Goal: Task Accomplishment & Management: Manage account settings

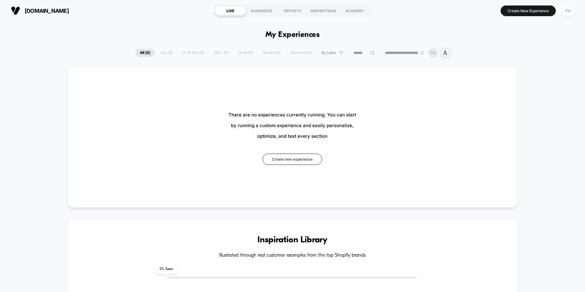
click at [569, 13] on div "RW" at bounding box center [568, 11] width 12 height 12
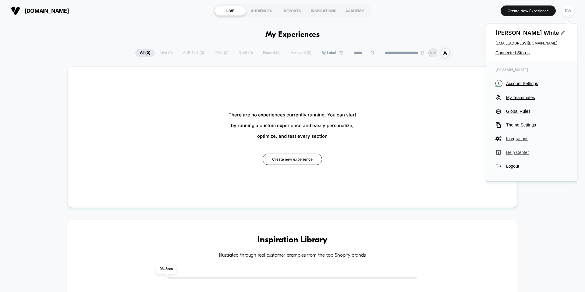
click at [517, 153] on span "Help Center" at bounding box center [537, 152] width 62 height 5
click at [463, 20] on div "[DOMAIN_NAME] LIVE AUDIENCES REPORTS INSPIRATIONS ACADEMY Create New Experience…" at bounding box center [292, 10] width 585 height 21
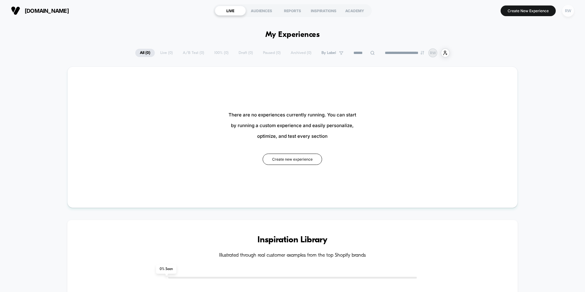
click at [570, 11] on div "RW" at bounding box center [568, 11] width 12 height 12
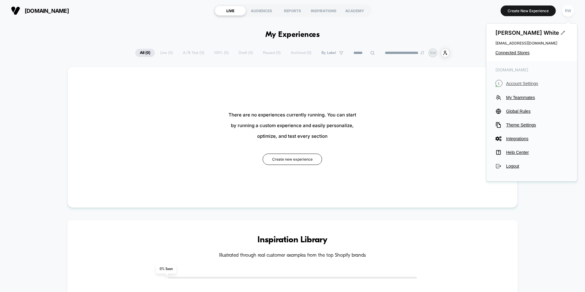
click at [506, 82] on span "Account Settings" at bounding box center [537, 83] width 62 height 5
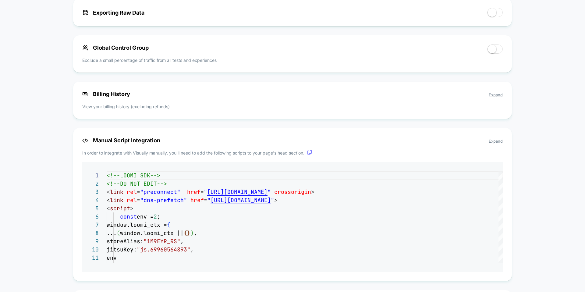
scroll to position [443, 0]
click at [499, 94] on span "Expand" at bounding box center [496, 94] width 14 height 5
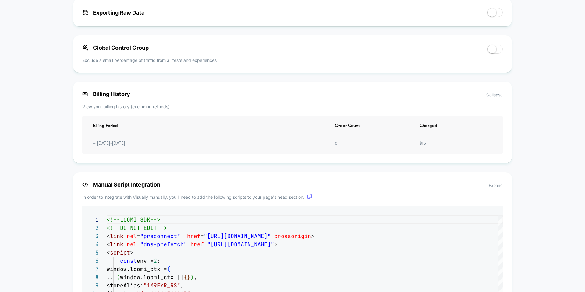
click at [316, 148] on div "Billing Period Order Count Charged + [DATE] - [DATE] 0 $ 15" at bounding box center [292, 135] width 421 height 38
click at [430, 145] on div "Billing Period Order Count Charged + [DATE] - [DATE] 0 $ 15" at bounding box center [292, 135] width 421 height 38
click at [452, 139] on div "Billing Period Order Count Charged + [DATE] - [DATE] 0 $ 15" at bounding box center [292, 135] width 421 height 38
click at [97, 146] on div "+ [DATE] - [DATE]" at bounding box center [109, 143] width 38 height 5
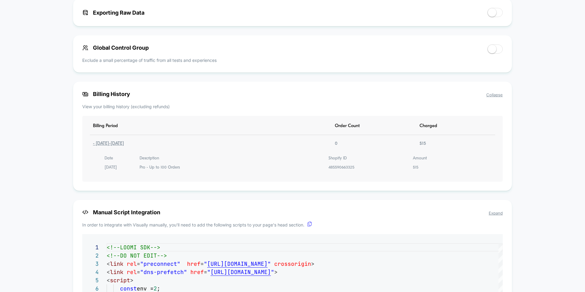
click at [100, 146] on div "- [DATE] - [DATE]" at bounding box center [108, 143] width 37 height 5
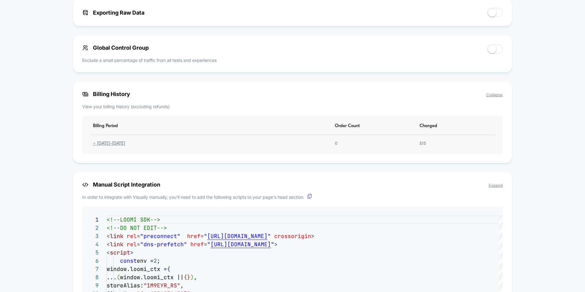
click at [100, 146] on div "+ [DATE] - [DATE]" at bounding box center [109, 143] width 38 height 5
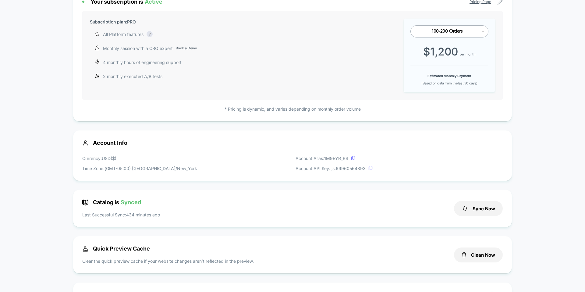
scroll to position [0, 0]
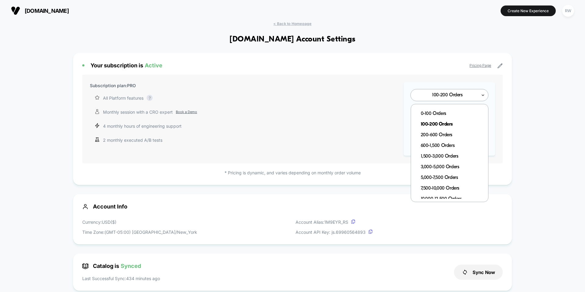
click at [482, 94] on icon at bounding box center [483, 95] width 4 height 6
click at [342, 117] on div "Subscription plan: PRO All Platform features Complete access to our AI-powered …" at bounding box center [292, 119] width 421 height 89
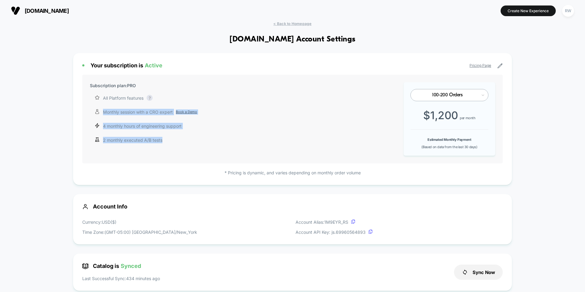
drag, startPoint x: 164, startPoint y: 141, endPoint x: 88, endPoint y: 114, distance: 81.0
click at [88, 114] on div "Subscription plan: PRO All Platform features Complete access to our AI-powered …" at bounding box center [292, 119] width 421 height 89
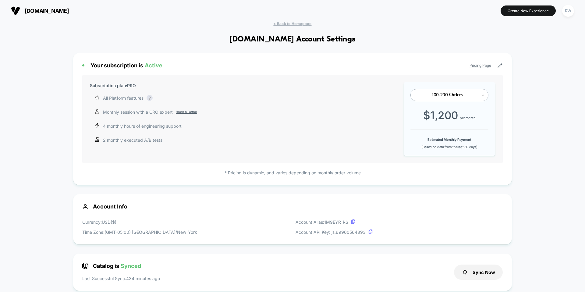
click at [81, 128] on div "Your subscription is Active Pricing Page Subscription plan: PRO All Platform fe…" at bounding box center [292, 119] width 439 height 132
click at [498, 68] on icon at bounding box center [499, 65] width 5 height 5
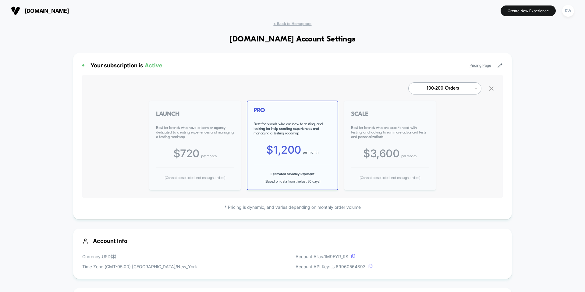
click at [165, 80] on div "100-200 Orders LAUNCH Best for brands who have a team or agency dedicated to cr…" at bounding box center [292, 136] width 421 height 123
click at [493, 91] on icon at bounding box center [492, 89] width 8 height 8
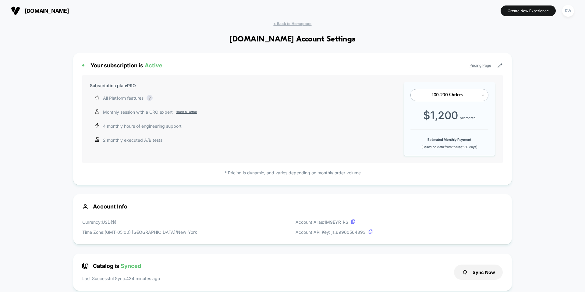
click at [500, 62] on div "Your subscription is Active Pricing Page" at bounding box center [292, 65] width 421 height 6
click at [501, 64] on icon at bounding box center [500, 66] width 5 height 5
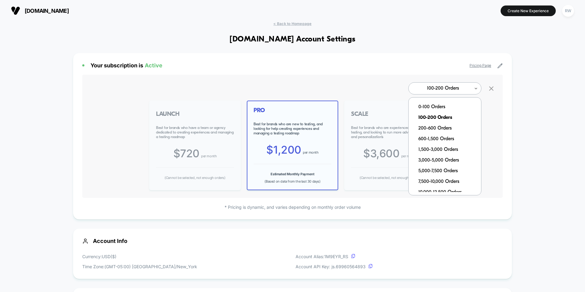
click at [443, 92] on div "100-200 Orders" at bounding box center [444, 88] width 73 height 12
click at [447, 105] on div "0-100 Orders" at bounding box center [448, 107] width 66 height 11
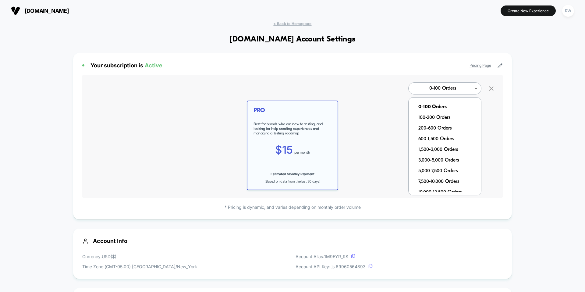
click at [461, 91] on div "0-100 Orders" at bounding box center [442, 89] width 55 height 6
